Goal: Find specific page/section: Find specific page/section

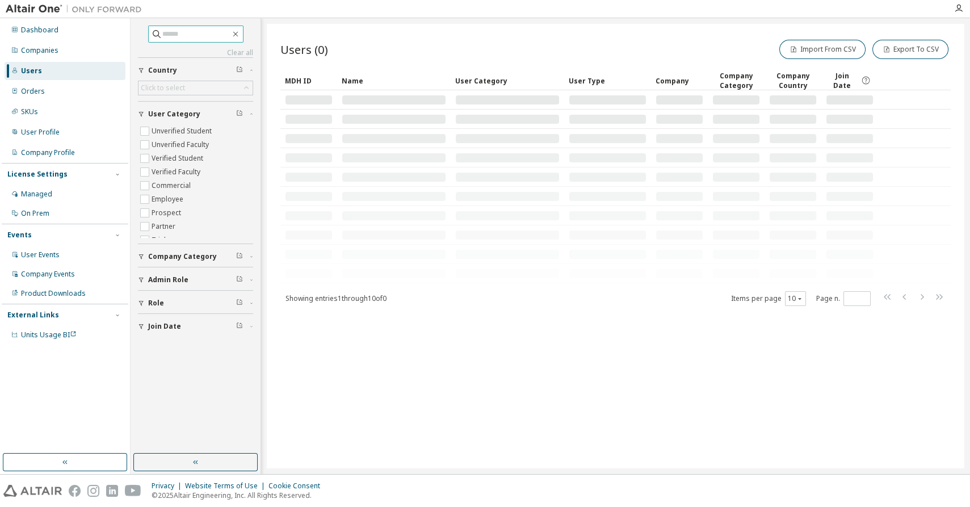
click at [175, 36] on input "text" at bounding box center [196, 33] width 68 height 11
click at [173, 30] on input "text" at bounding box center [196, 33] width 68 height 11
paste input "**********"
type input "**********"
